Goal: Navigation & Orientation: Find specific page/section

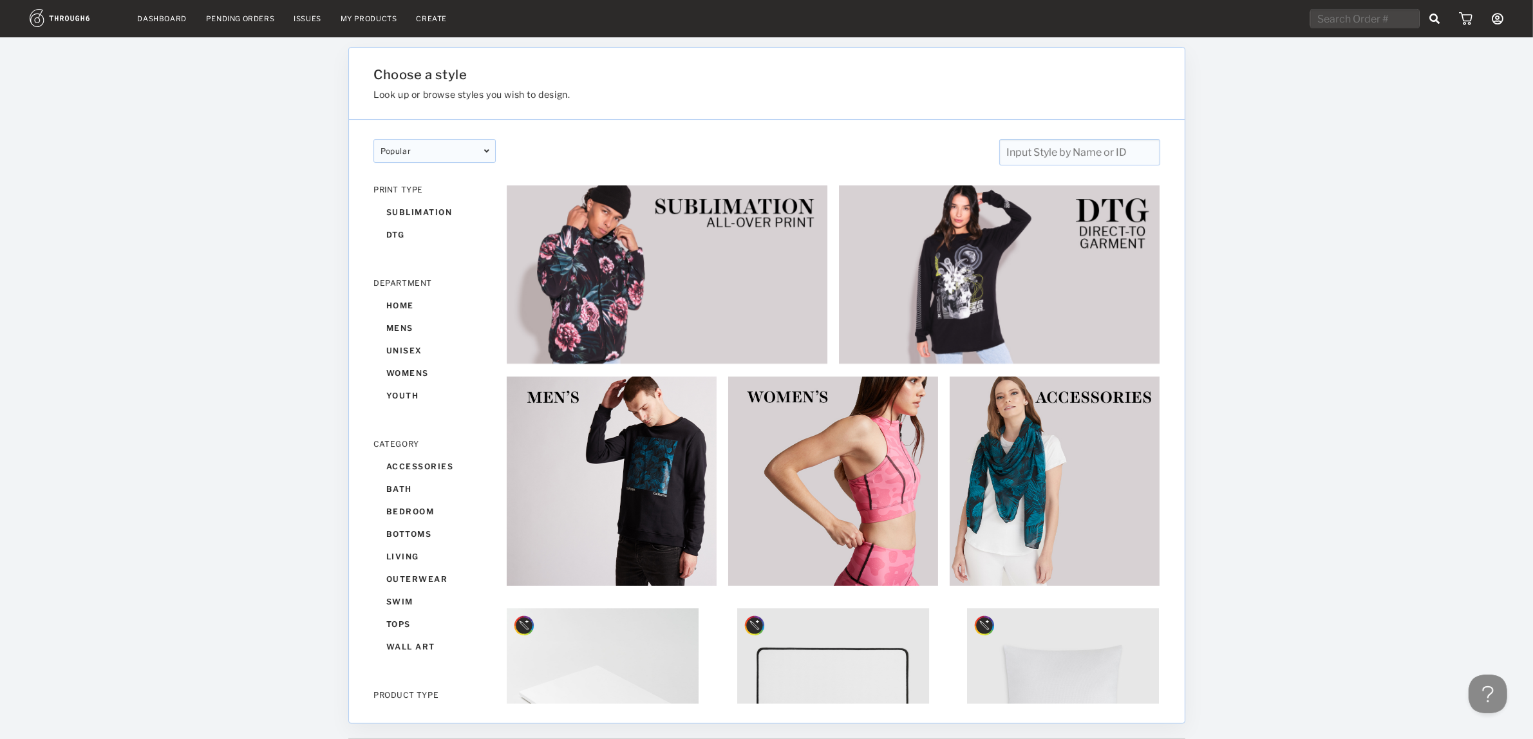
click at [371, 17] on link "My Products" at bounding box center [369, 18] width 57 height 9
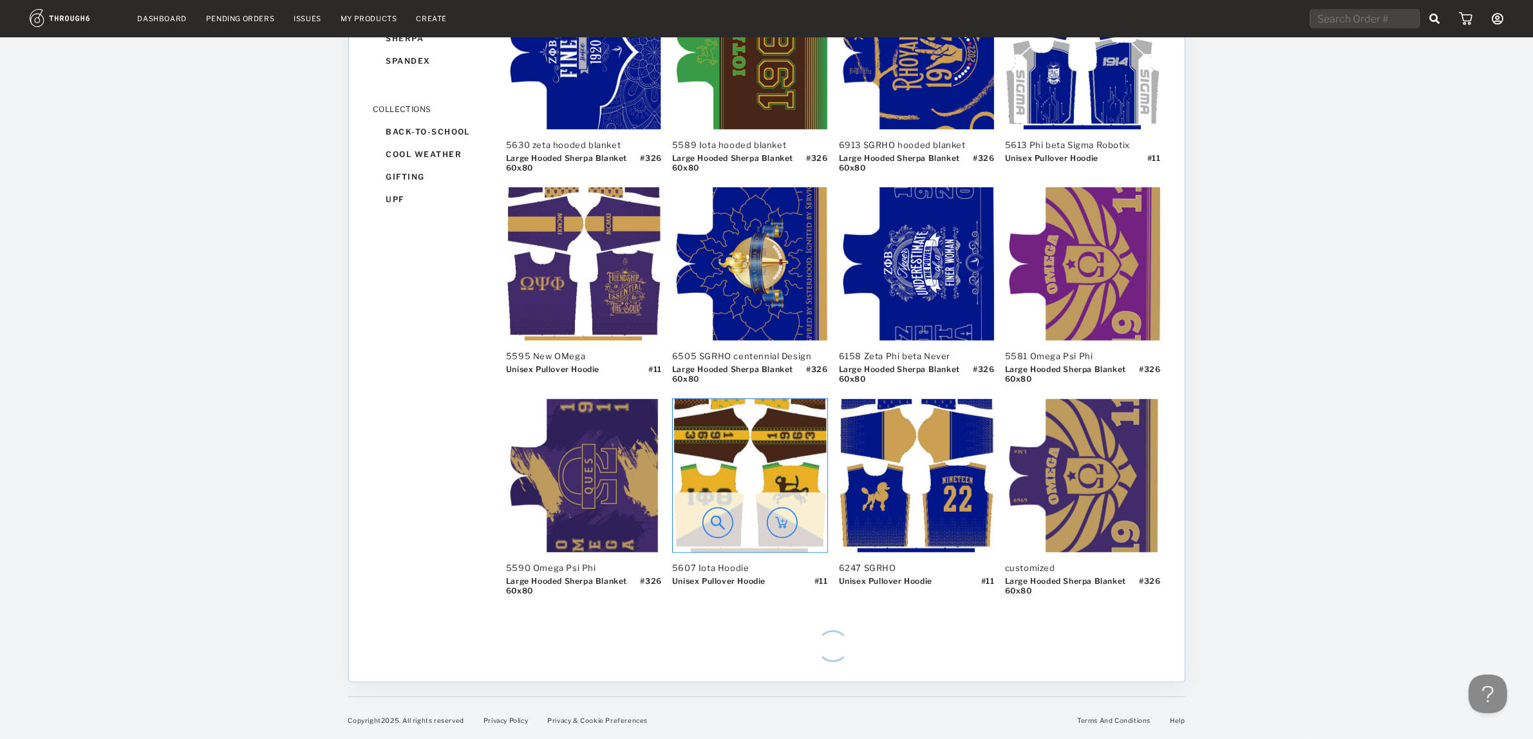
scroll to position [184, 0]
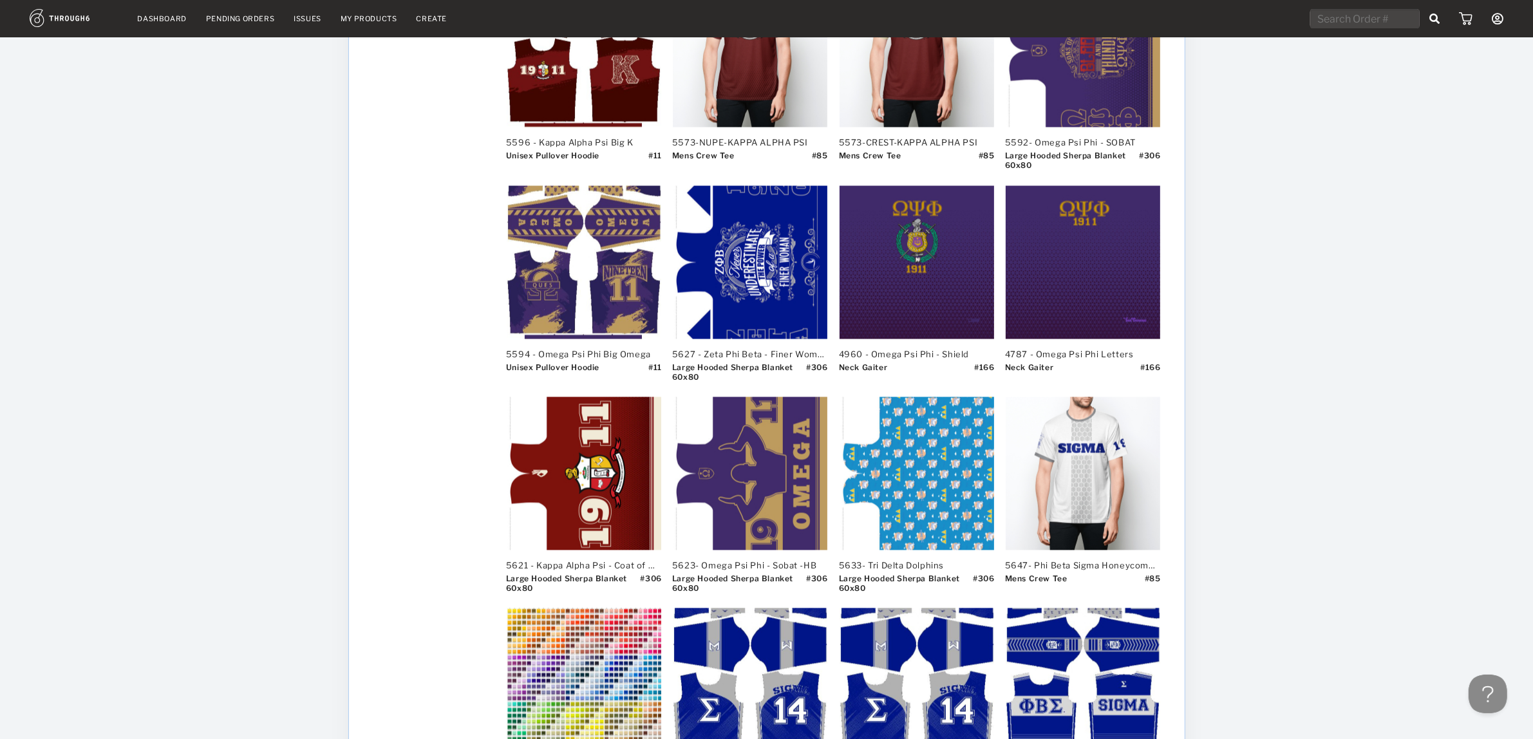
scroll to position [3310, 0]
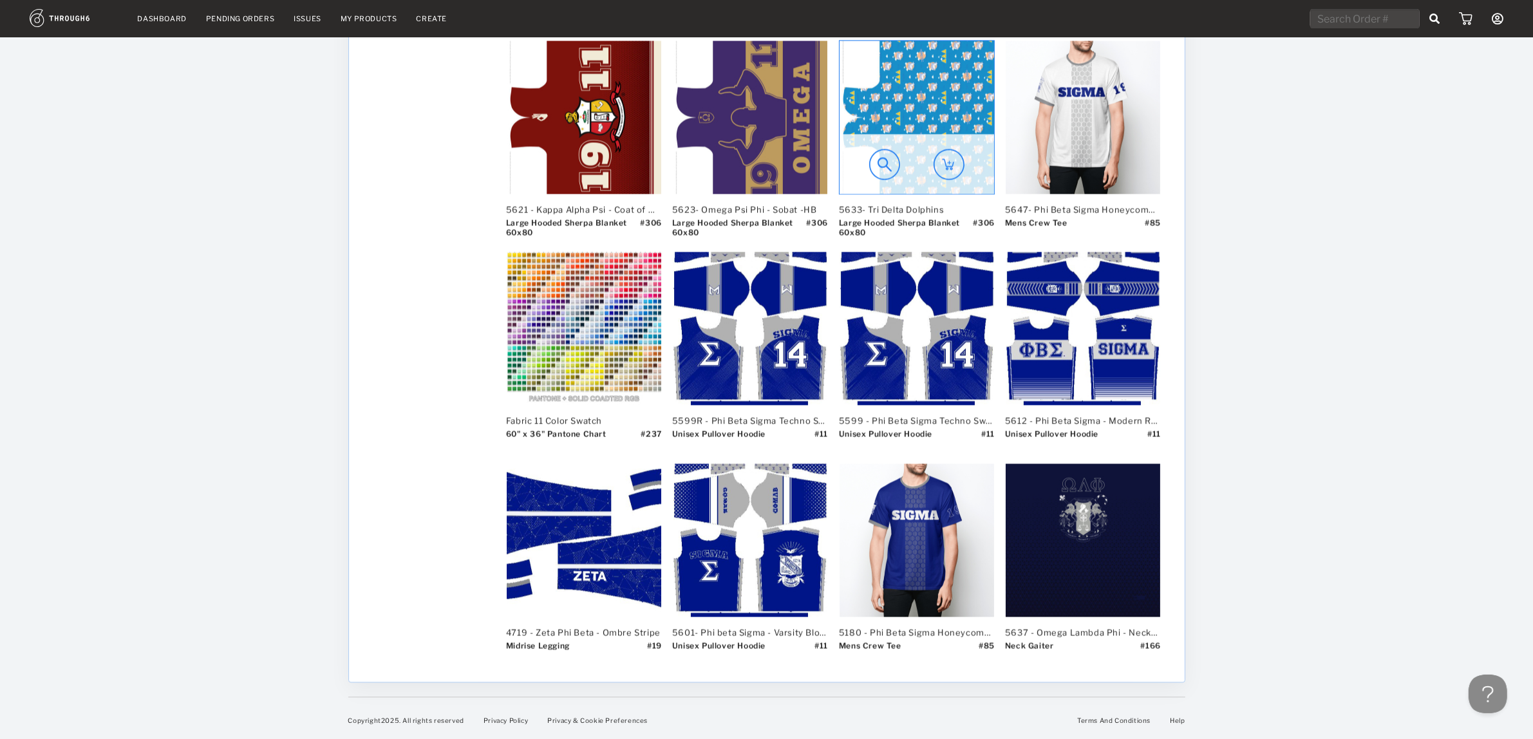
click at [955, 162] on img at bounding box center [949, 164] width 31 height 31
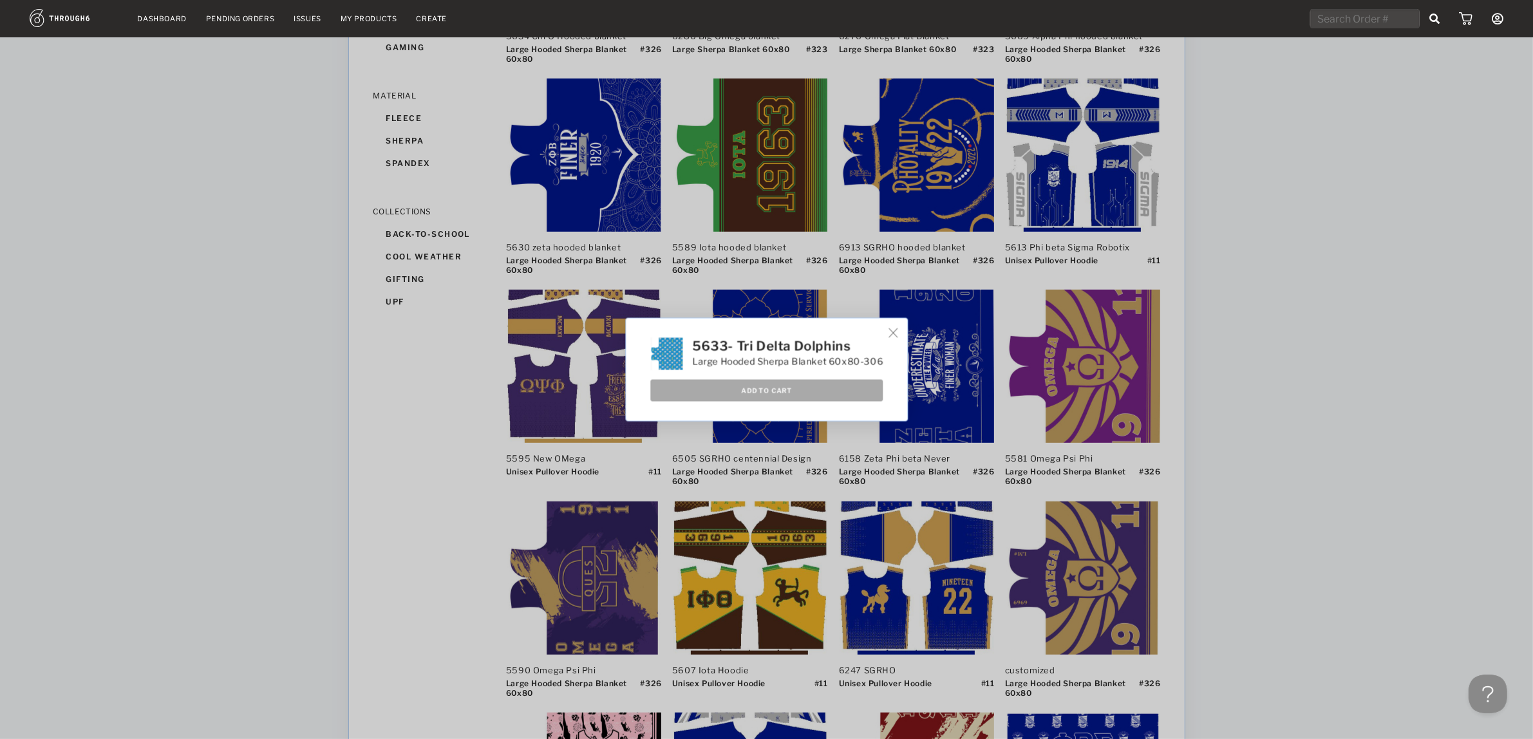
scroll to position [0, 0]
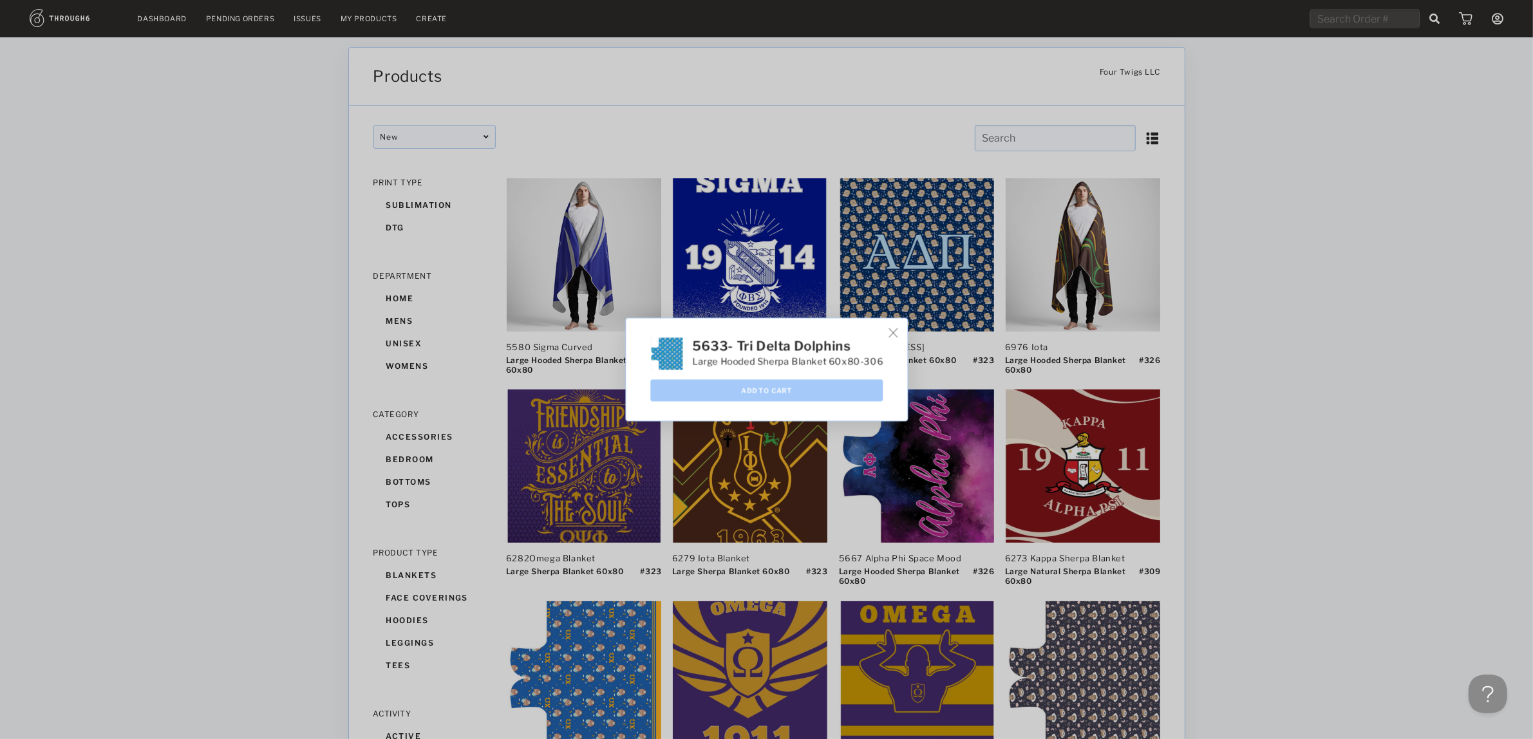
click at [898, 330] on img at bounding box center [893, 333] width 10 height 10
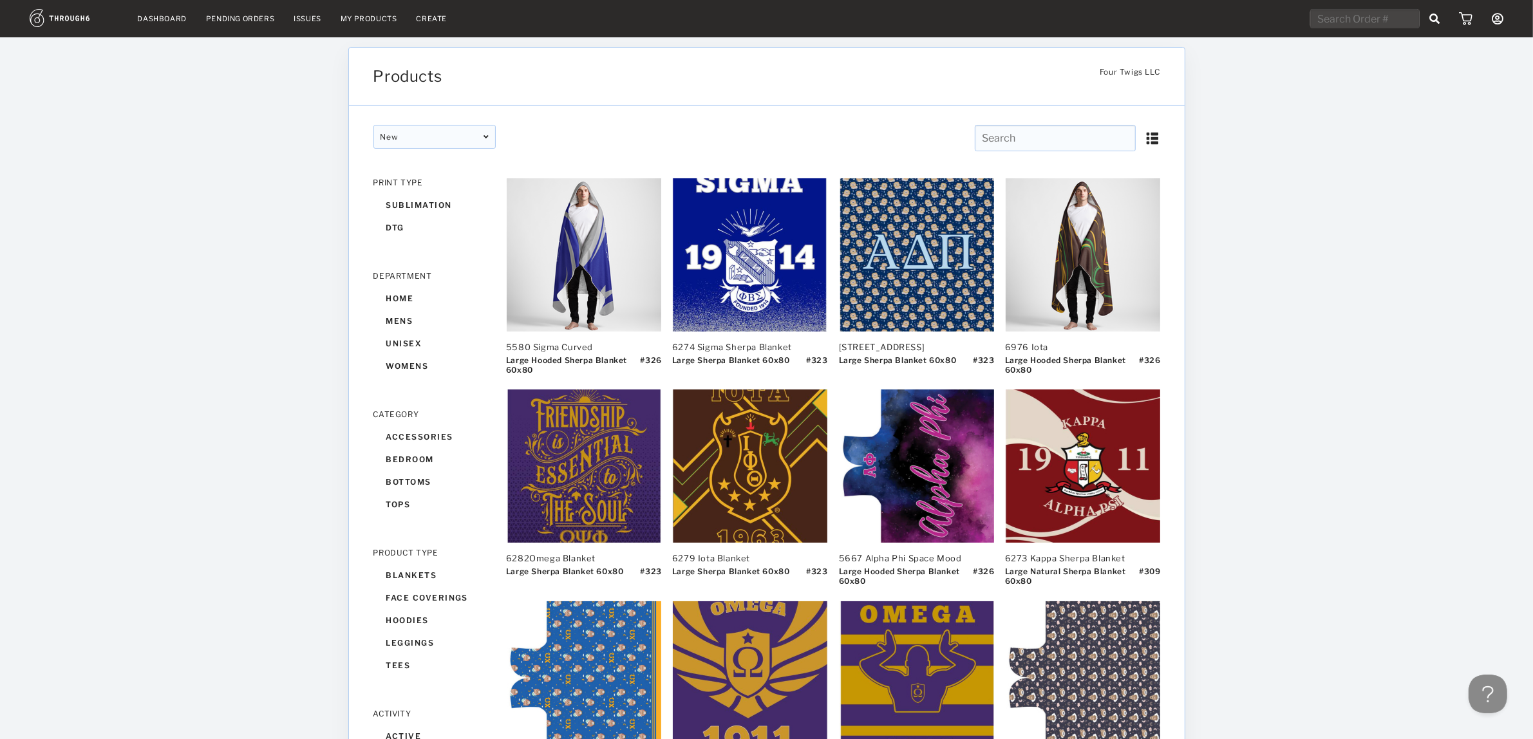
click at [1036, 23] on nav "Dashboard Pending Orders Issues My Products Create My Account Create New Brand …" at bounding box center [767, 19] width 1474 height 20
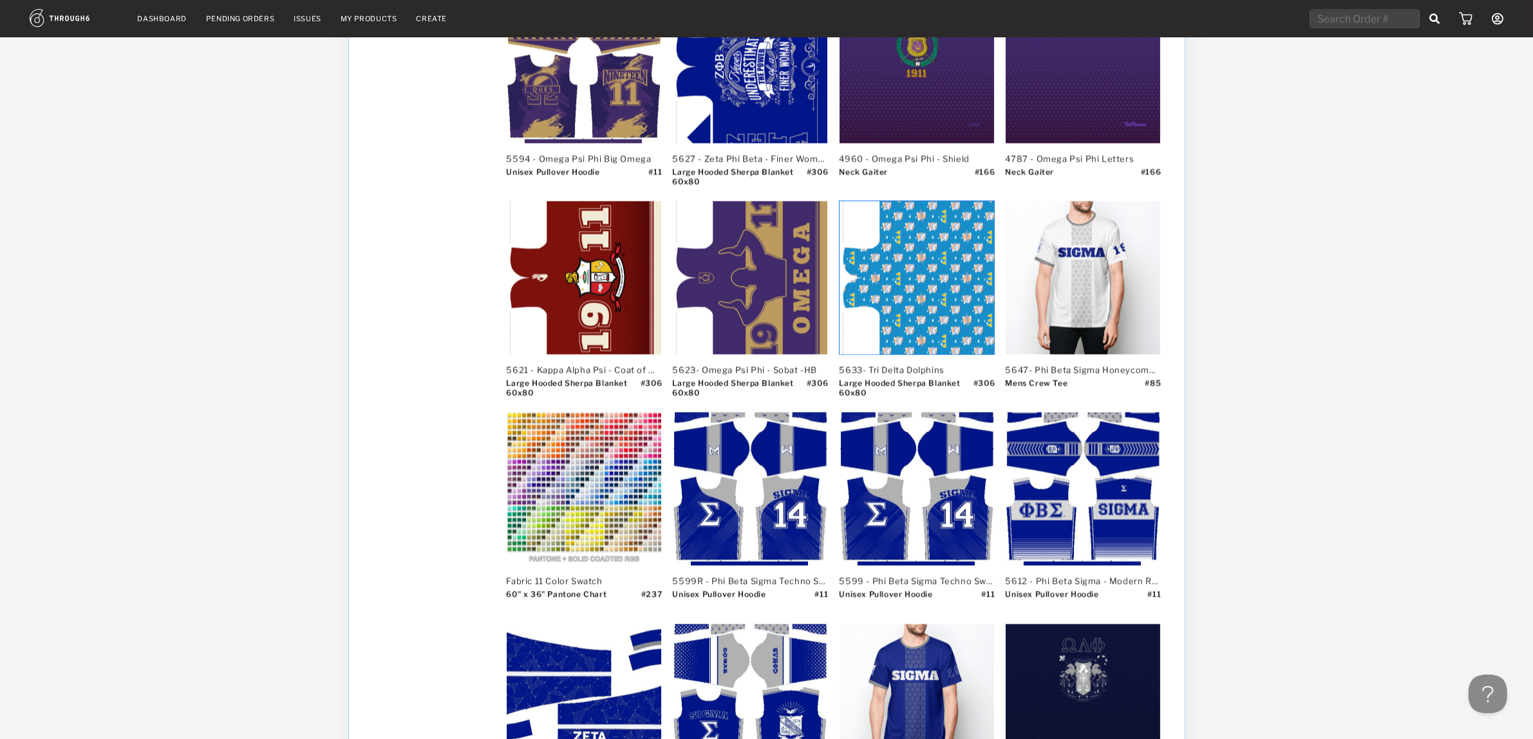
click at [886, 328] on img at bounding box center [884, 324] width 31 height 31
